Goal: Navigation & Orientation: Find specific page/section

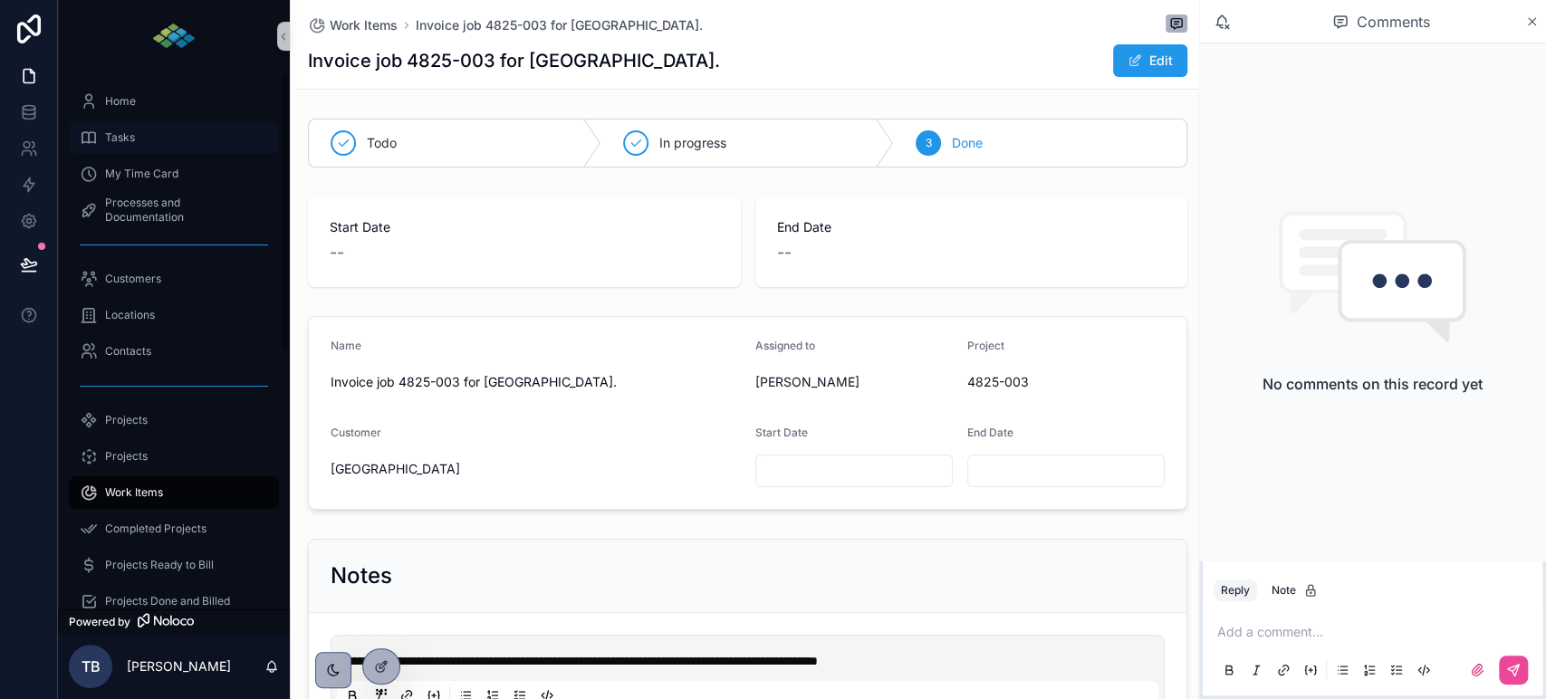
click at [110, 136] on span "Tasks" at bounding box center [120, 137] width 30 height 14
